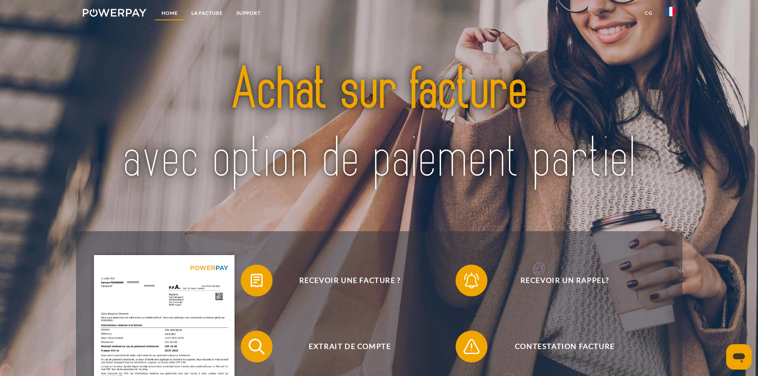
click at [171, 14] on link "Home" at bounding box center [170, 13] width 30 height 14
click at [203, 13] on link "LA FACTURE" at bounding box center [207, 13] width 45 height 14
click at [248, 14] on link "Support" at bounding box center [249, 13] width 38 height 14
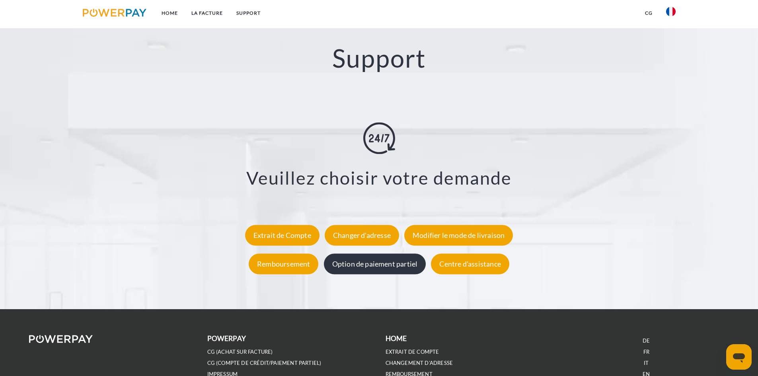
scroll to position [1399, 0]
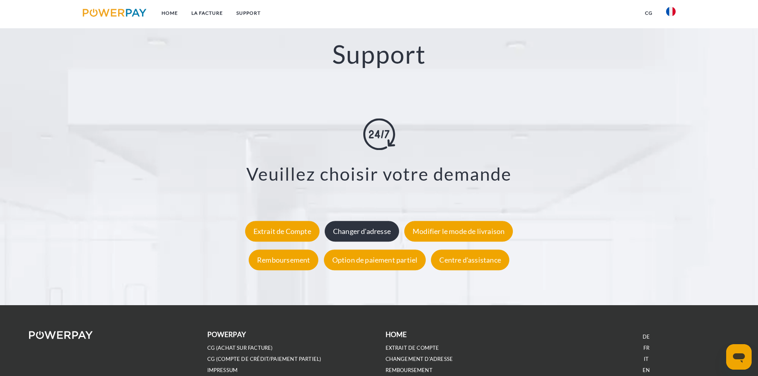
click at [362, 229] on div "Changer d'adresse" at bounding box center [362, 231] width 74 height 21
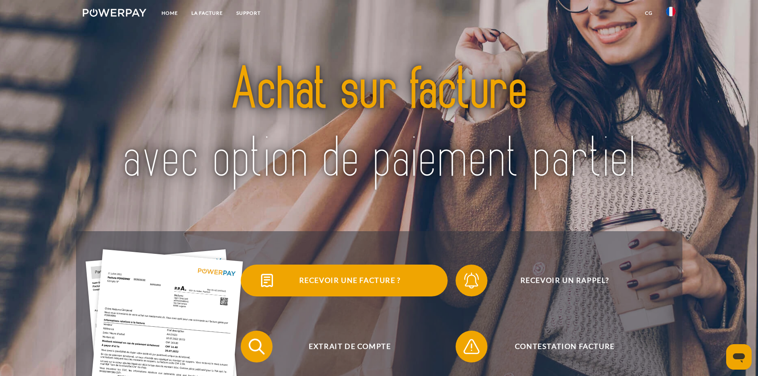
click at [359, 283] on span "Recevoir une facture ?" at bounding box center [349, 281] width 195 height 32
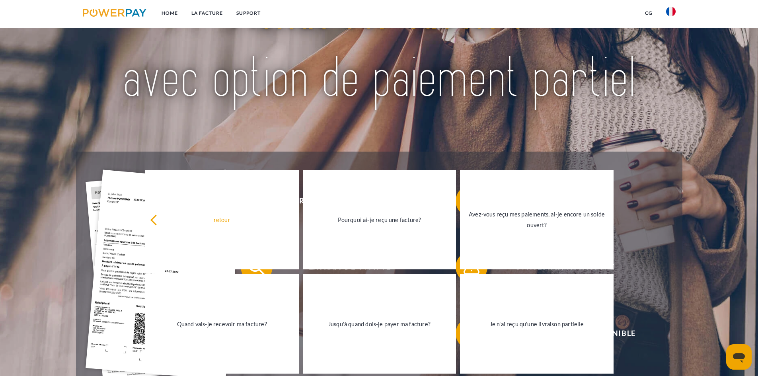
scroll to position [119, 0]
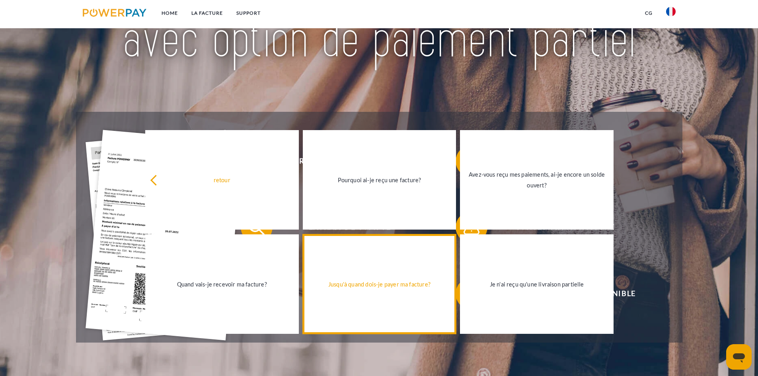
click at [375, 290] on div "Jusqu'à quand dois-je payer ma facture?" at bounding box center [380, 284] width 144 height 11
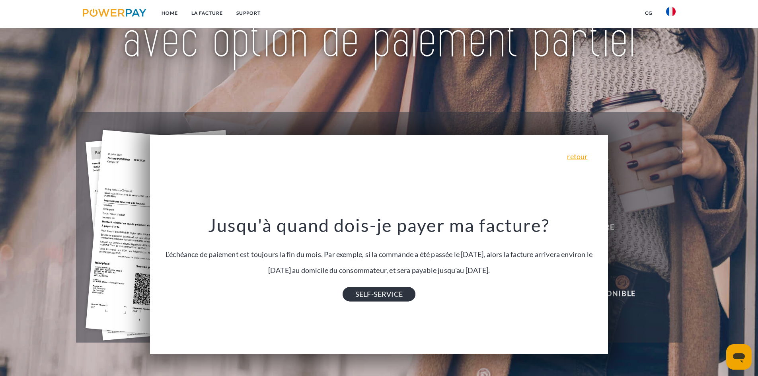
click at [394, 298] on link "SELF-SERVICE" at bounding box center [379, 294] width 73 height 14
